Goal: Information Seeking & Learning: Learn about a topic

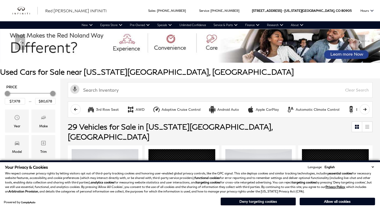
scroll to position [13, 0]
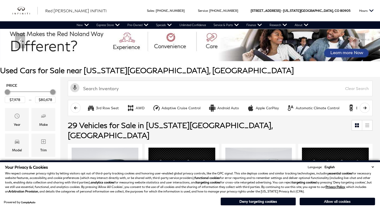
click at [316, 204] on button "Allow all cookies" at bounding box center [337, 202] width 75 height 8
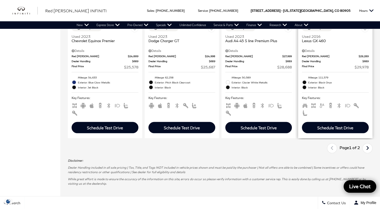
scroll to position [917, 0]
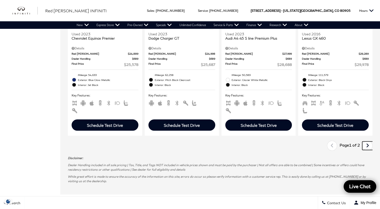
click at [368, 142] on link "Next" at bounding box center [367, 146] width 11 height 9
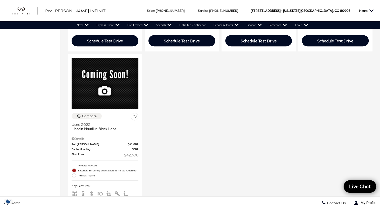
scroll to position [553, 0]
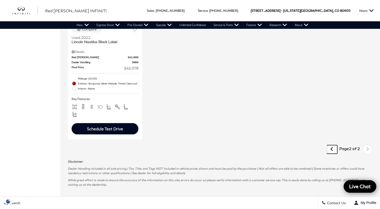
click at [332, 145] on link "Last" at bounding box center [332, 149] width 11 height 9
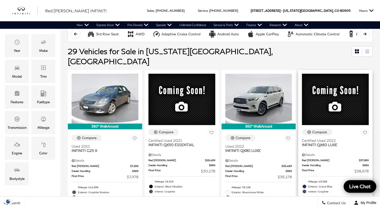
scroll to position [81, 0]
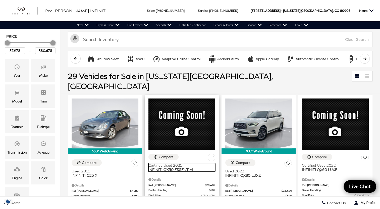
click at [175, 164] on span "Certified Used 2021" at bounding box center [179, 166] width 63 height 4
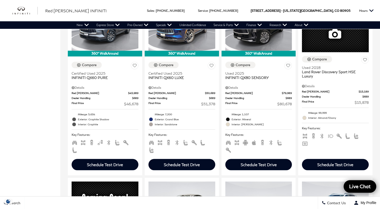
scroll to position [521, 0]
